Goal: Task Accomplishment & Management: Manage account settings

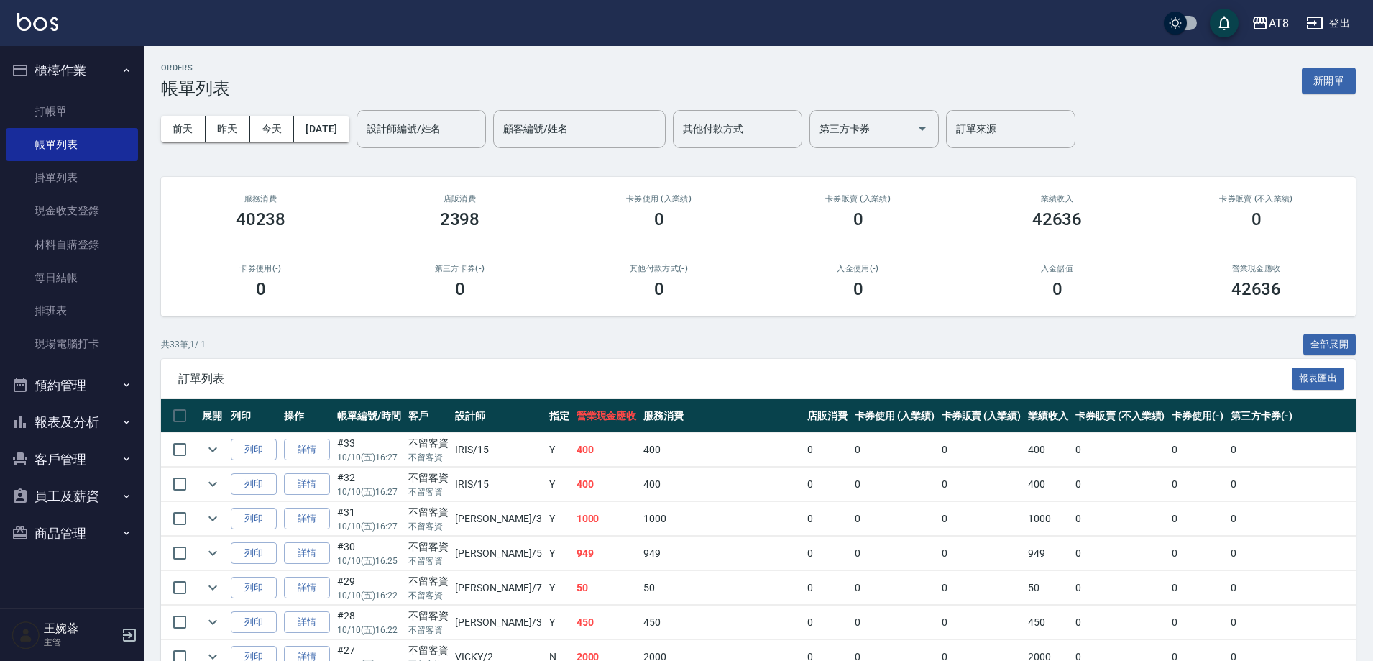
scroll to position [265, 0]
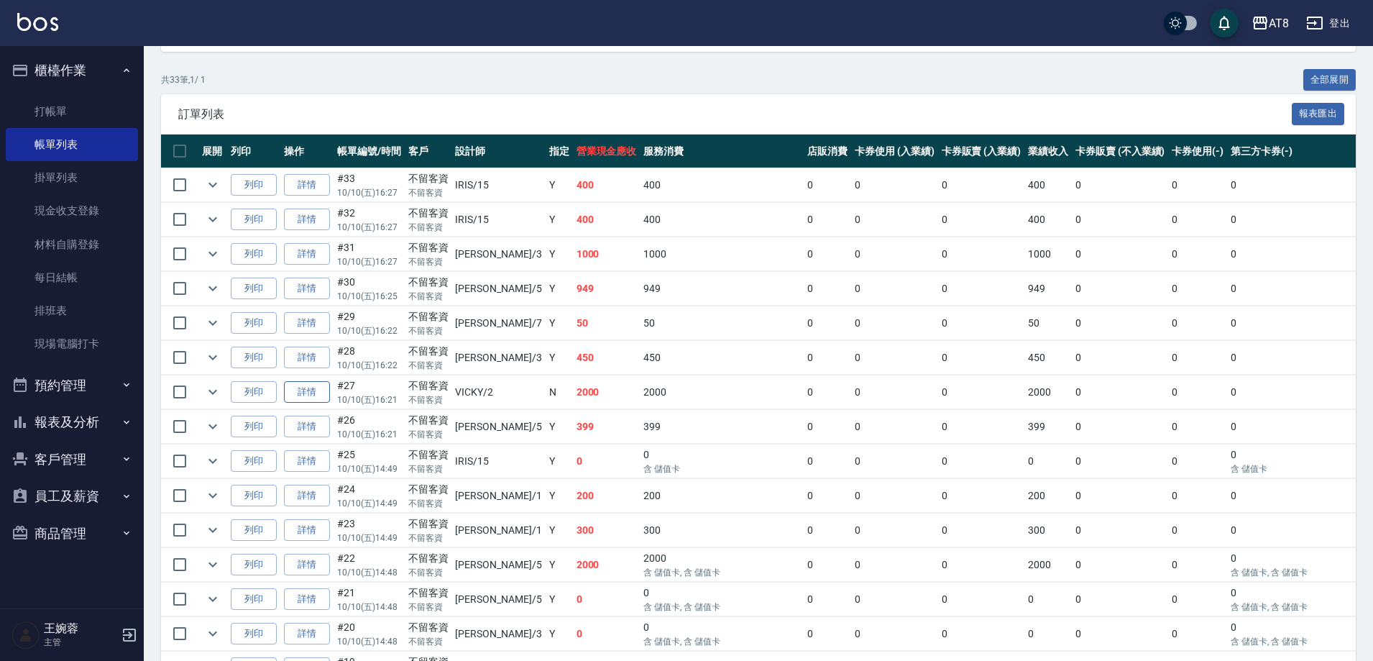
click at [321, 403] on link "詳情" at bounding box center [307, 392] width 46 height 22
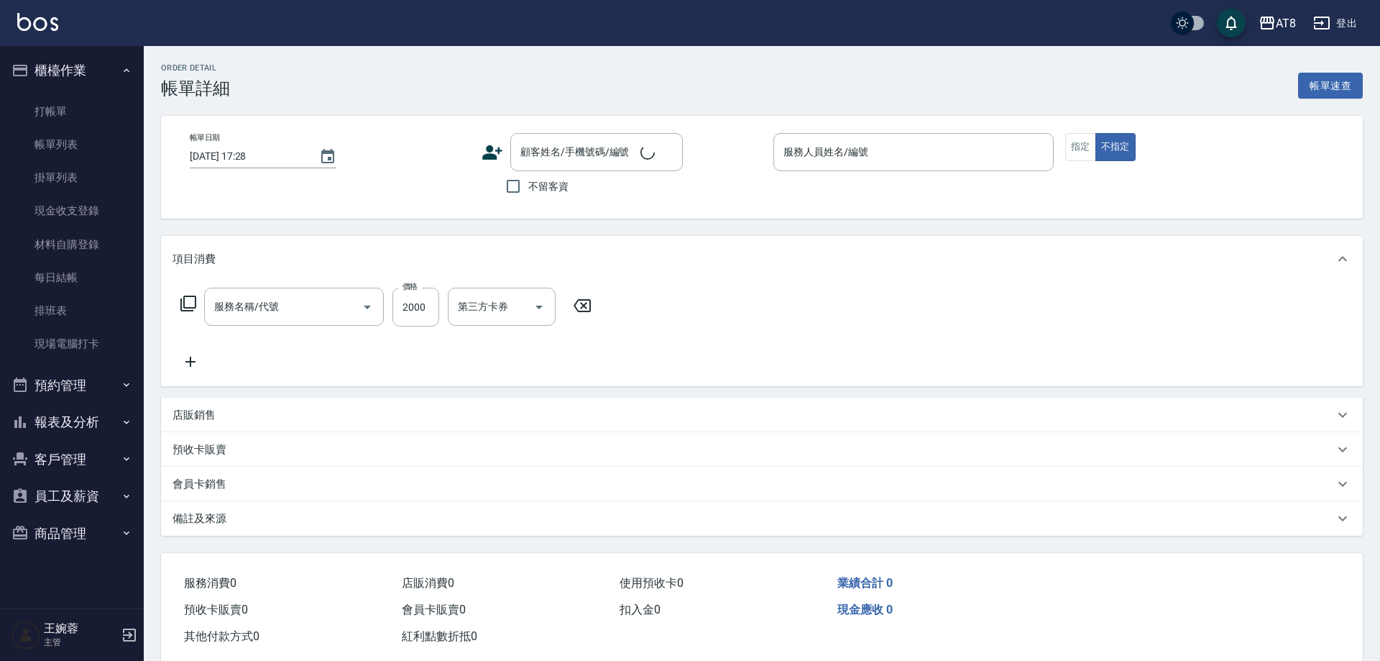
type input "[DATE] 16:21"
checkbox input "true"
type input "VICKY-2"
type input "燙髮(32000)"
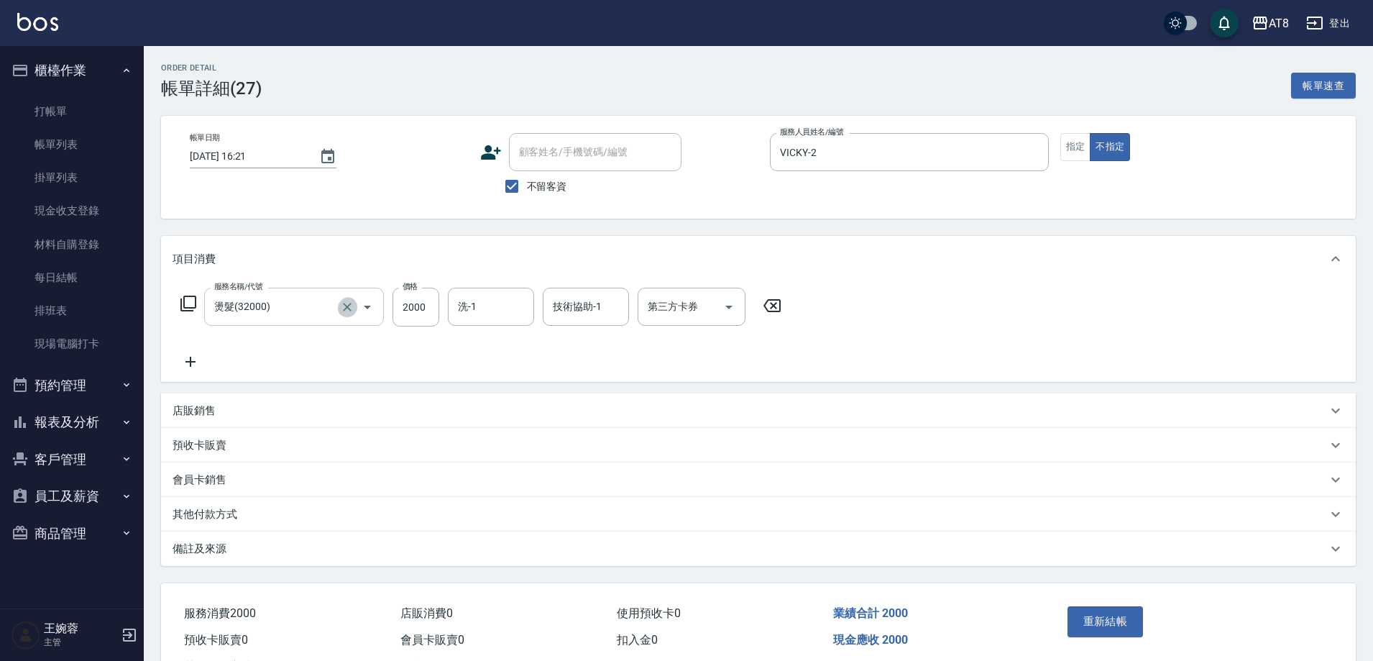
click at [342, 310] on icon "Clear" at bounding box center [347, 307] width 14 height 14
type input "燙髮(32500)"
type input "助理25-25"
click at [1101, 628] on button "重新結帳" at bounding box center [1106, 621] width 76 height 30
